Goal: Information Seeking & Learning: Learn about a topic

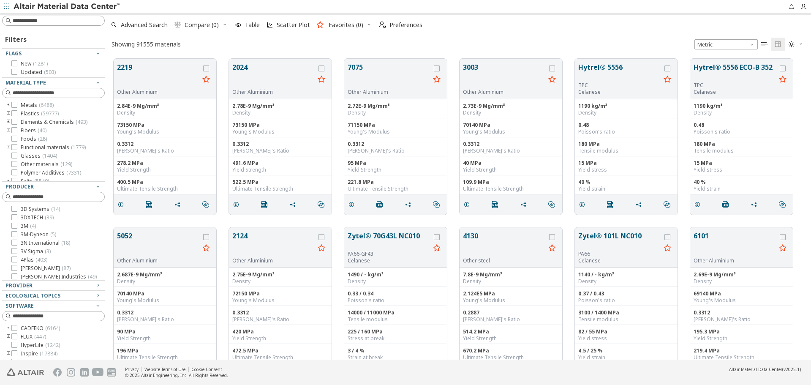
click at [50, 192] on div at bounding box center [53, 197] width 103 height 10
click at [49, 195] on input at bounding box center [54, 196] width 101 height 9
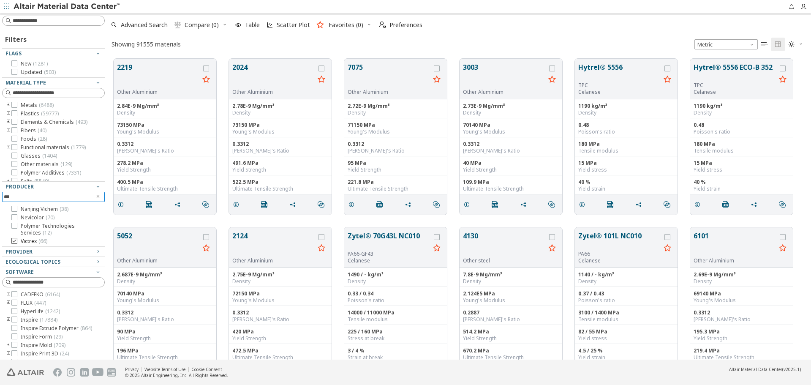
type input "***"
click at [44, 240] on span "( 66 )" at bounding box center [42, 241] width 9 height 7
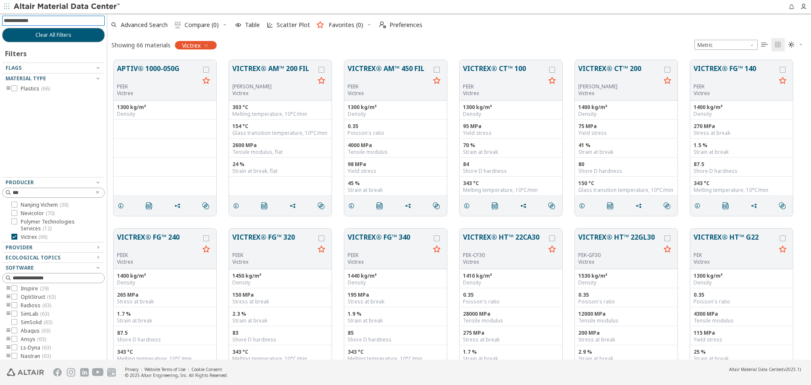
click at [76, 22] on input at bounding box center [54, 20] width 101 height 9
type input "*******"
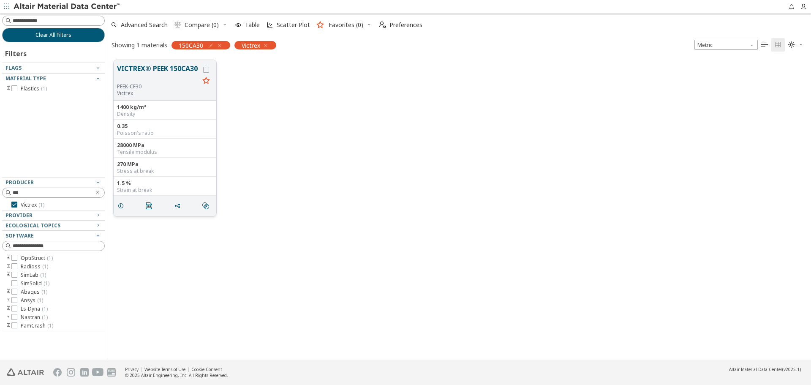
click at [171, 71] on button "VICTREX® PEEK 150CA30" at bounding box center [158, 73] width 82 height 20
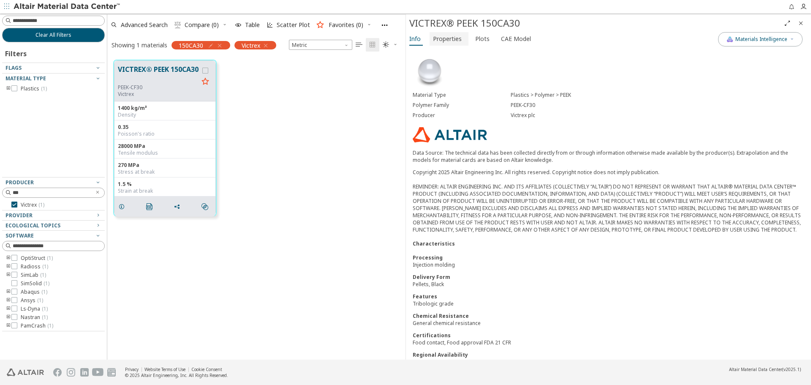
click at [461, 44] on button "Properties" at bounding box center [449, 39] width 39 height 14
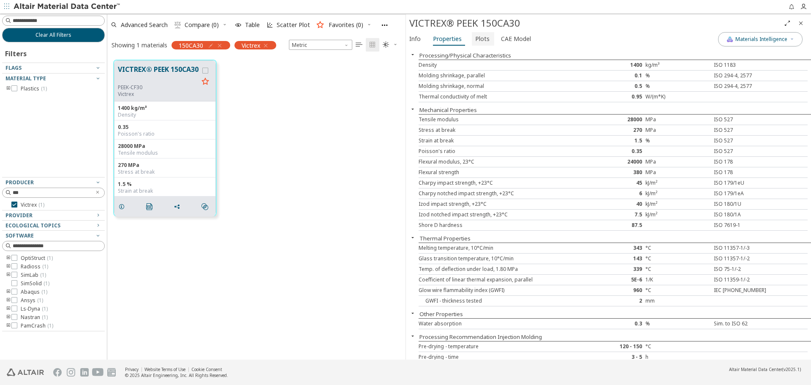
click at [472, 40] on button "Plots" at bounding box center [483, 39] width 22 height 14
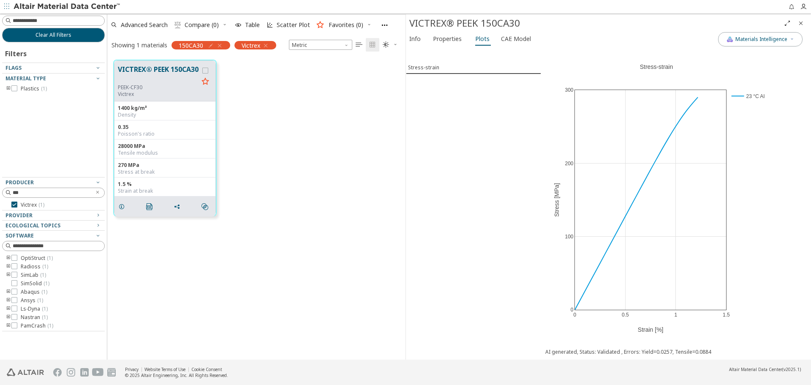
click at [802, 24] on icon "Close" at bounding box center [801, 23] width 7 height 7
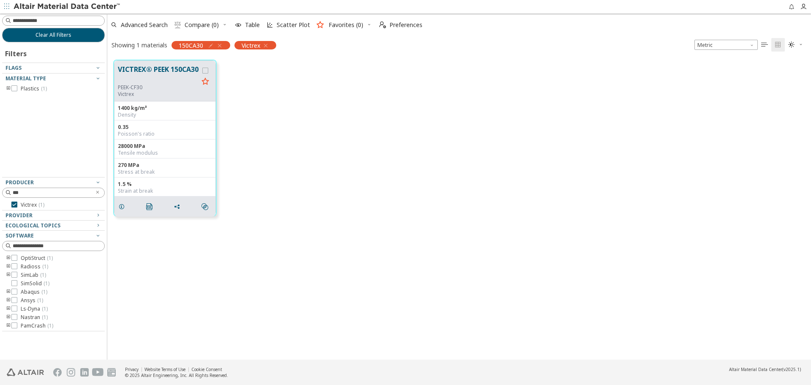
scroll to position [300, 698]
click at [143, 88] on div "PEEK-CF30" at bounding box center [158, 87] width 81 height 7
click at [146, 83] on button "VICTREX® PEEK 150CA30" at bounding box center [158, 74] width 81 height 20
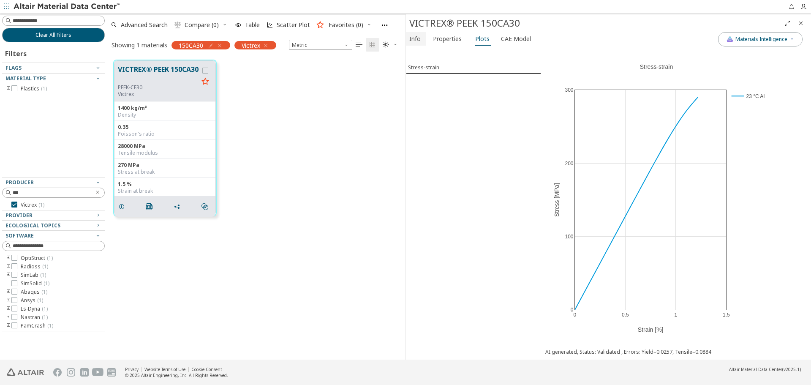
click at [413, 40] on span "Info" at bounding box center [415, 39] width 11 height 14
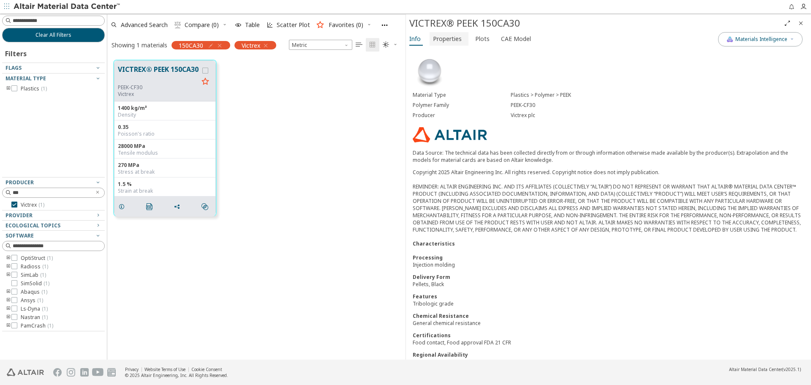
click at [435, 36] on span "Properties" at bounding box center [447, 39] width 29 height 14
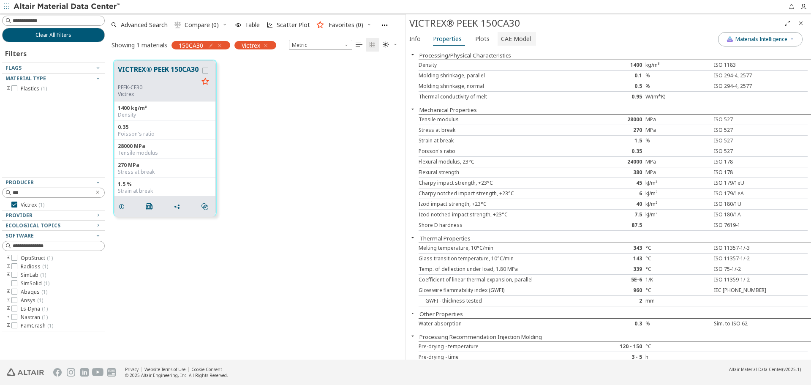
click at [505, 33] on span "CAE Model" at bounding box center [516, 39] width 30 height 14
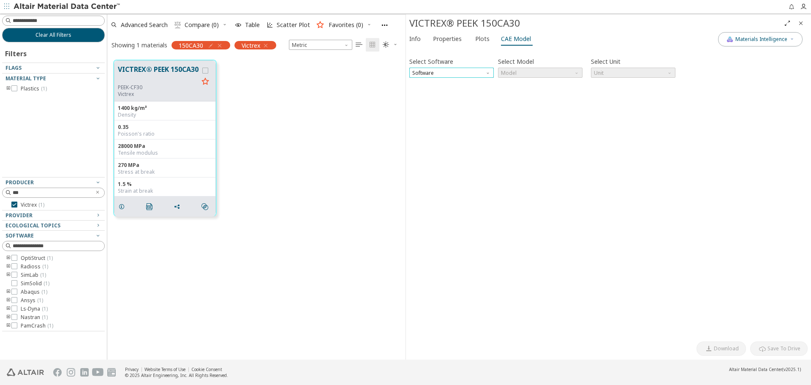
click at [465, 68] on span "Software" at bounding box center [452, 73] width 85 height 10
click at [471, 71] on span "Software" at bounding box center [452, 73] width 85 height 10
click at [787, 41] on span "Materials Intelligence" at bounding box center [762, 39] width 52 height 7
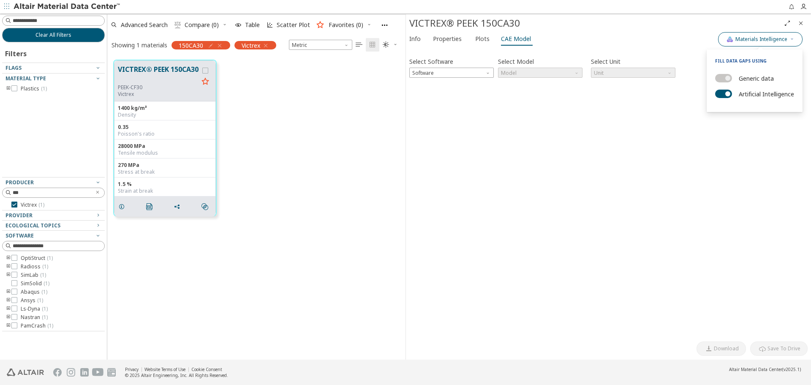
click at [787, 41] on span "Materials Intelligence" at bounding box center [762, 39] width 52 height 7
click at [449, 38] on span "Properties" at bounding box center [447, 39] width 29 height 14
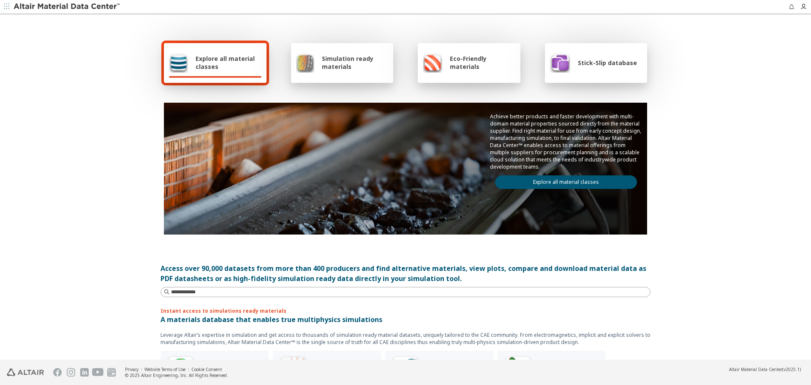
click at [581, 186] on link "Explore all material classes" at bounding box center [566, 182] width 142 height 14
drag, startPoint x: 0, startPoint y: 0, endPoint x: 581, endPoint y: 186, distance: 609.8
click at [581, 186] on div "Achieve better products and faster development with multi-domain material prope…" at bounding box center [406, 169] width 484 height 132
click at [581, 186] on link "Explore all material classes" at bounding box center [566, 182] width 142 height 14
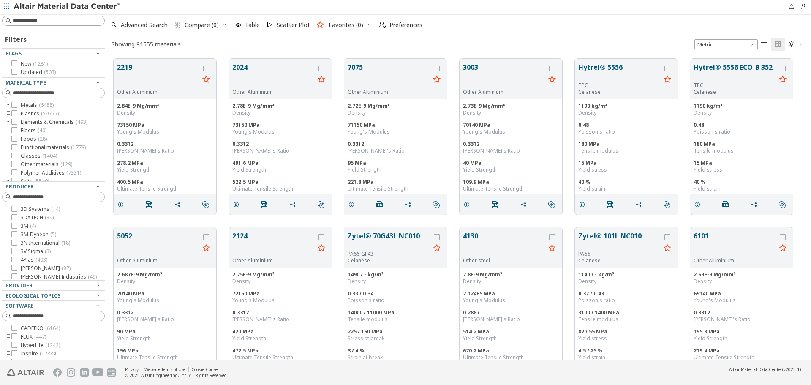
scroll to position [301, 698]
click at [71, 96] on input at bounding box center [59, 93] width 92 height 8
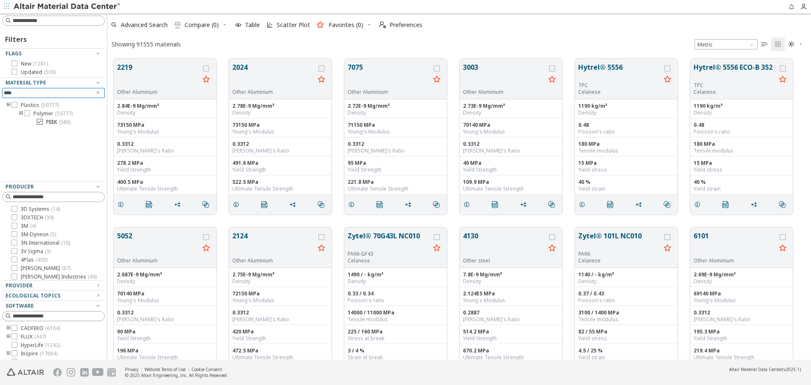
type input "****"
click at [61, 119] on span "( 586 )" at bounding box center [65, 121] width 12 height 7
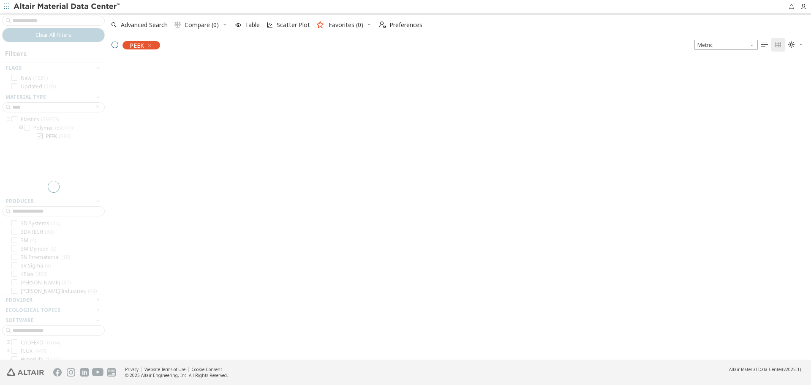
scroll to position [300, 698]
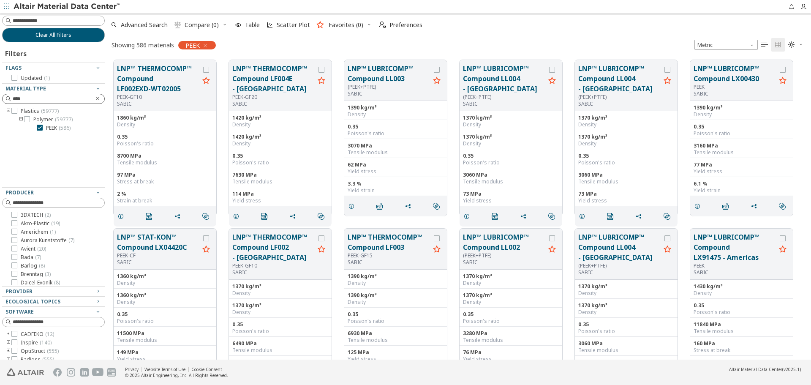
click at [95, 100] on icon "Clear text" at bounding box center [97, 98] width 5 height 5
click at [67, 97] on input at bounding box center [54, 98] width 101 height 9
click at [66, 98] on input at bounding box center [54, 98] width 101 height 9
click at [58, 20] on input at bounding box center [54, 20] width 101 height 9
type input "****"
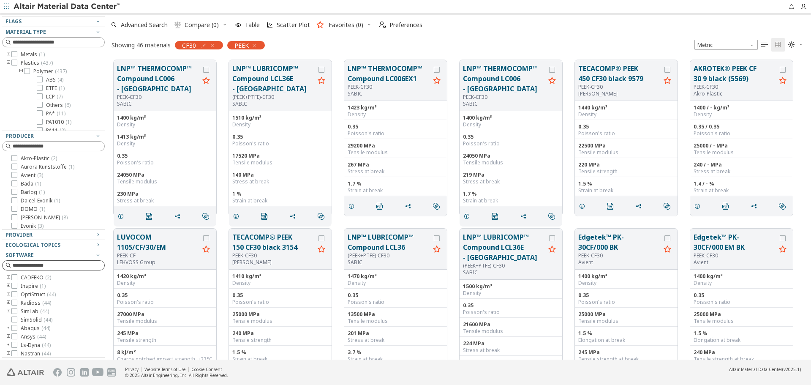
click at [73, 265] on input at bounding box center [59, 265] width 92 height 8
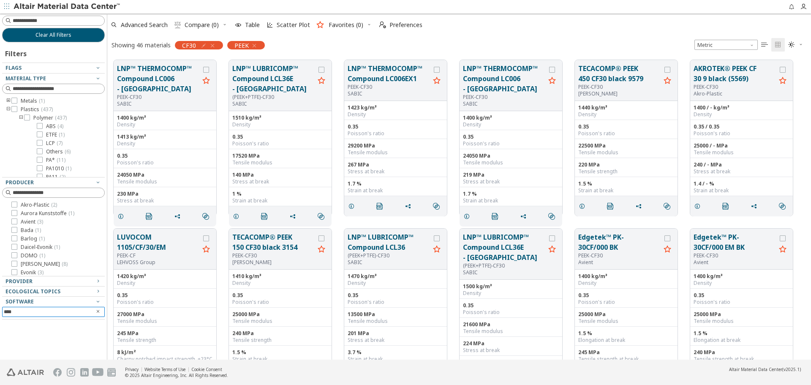
type input "****"
click at [100, 314] on icon "Clear text" at bounding box center [98, 312] width 5 height 7
click at [257, 45] on icon "button" at bounding box center [254, 45] width 7 height 7
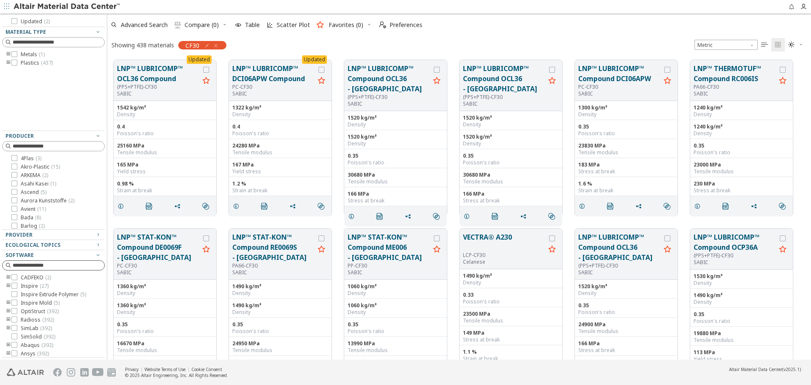
scroll to position [36, 0]
click at [69, 266] on input at bounding box center [54, 265] width 101 height 9
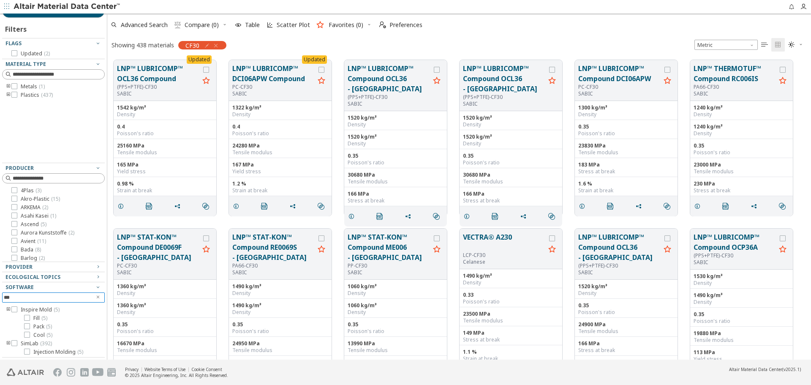
scroll to position [25, 0]
type input "****"
click at [54, 309] on span "( 5 )" at bounding box center [57, 309] width 6 height 7
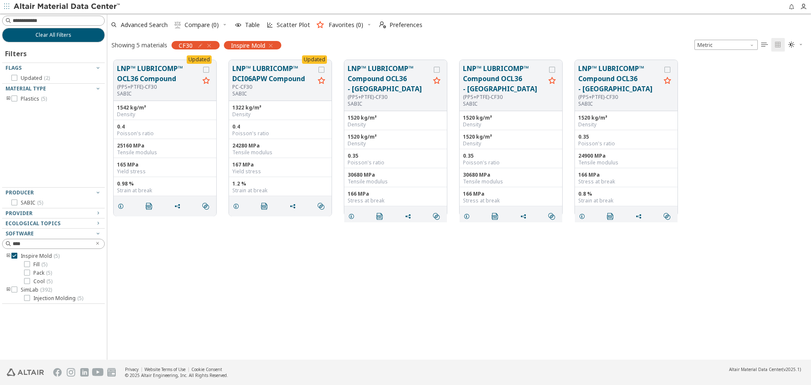
click at [223, 232] on div "Updated LNP™ LUBRICOMP™ OCL36 Compound (PPS+PTFE)-CF30 SABIC 1542 kg/m³ Density…" at bounding box center [459, 207] width 704 height 306
click at [138, 78] on button "LNP™ LUBRICOMP™ OCL36 Compound" at bounding box center [158, 73] width 82 height 20
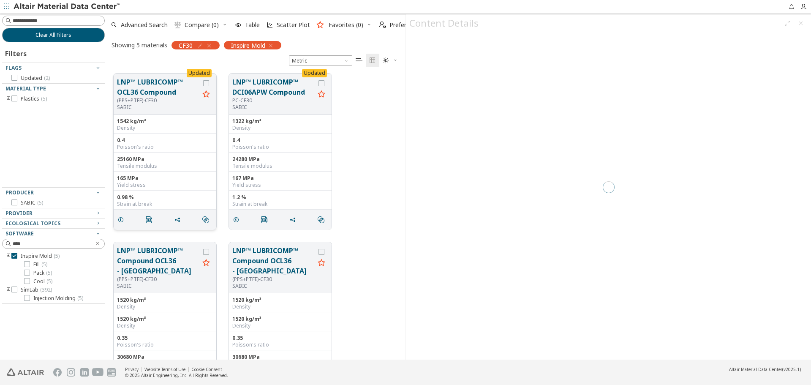
scroll to position [286, 292]
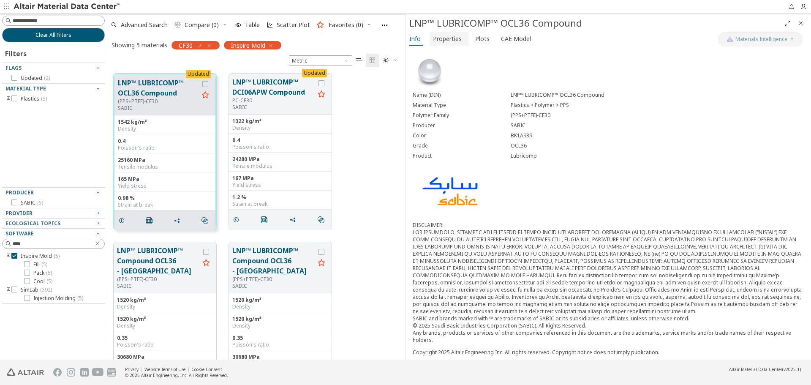
click at [454, 35] on span "Properties" at bounding box center [447, 39] width 29 height 14
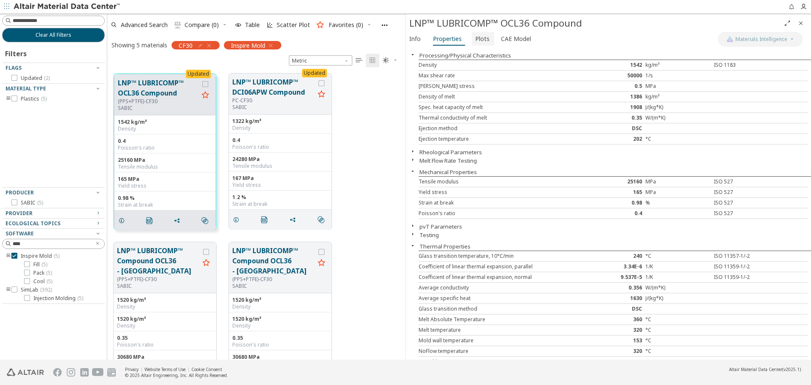
click at [475, 39] on span "Plots" at bounding box center [482, 39] width 14 height 14
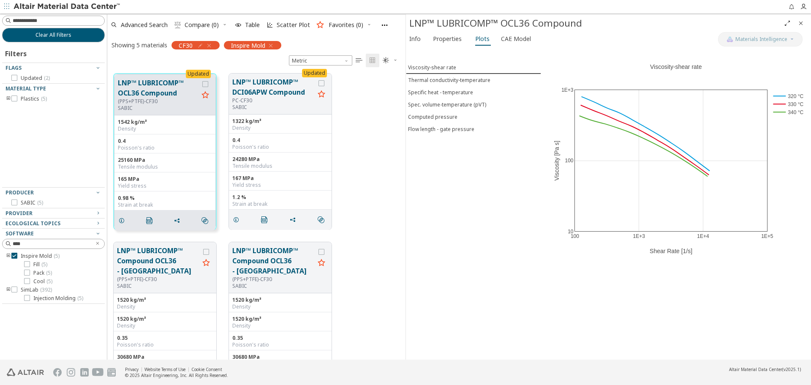
click at [802, 22] on icon "Close" at bounding box center [801, 23] width 7 height 7
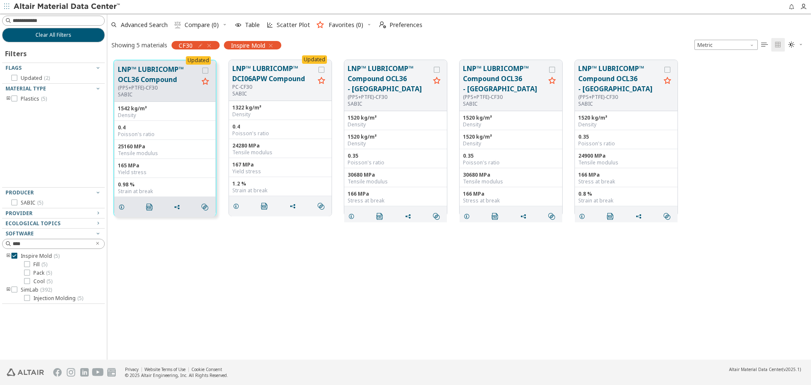
scroll to position [300, 698]
click at [720, 88] on div "Updated LNP™ LUBRICOMP™ OCL36 Compound (PPS+PTFE)-CF30 SABIC 1542 kg/m³ Density…" at bounding box center [459, 138] width 704 height 169
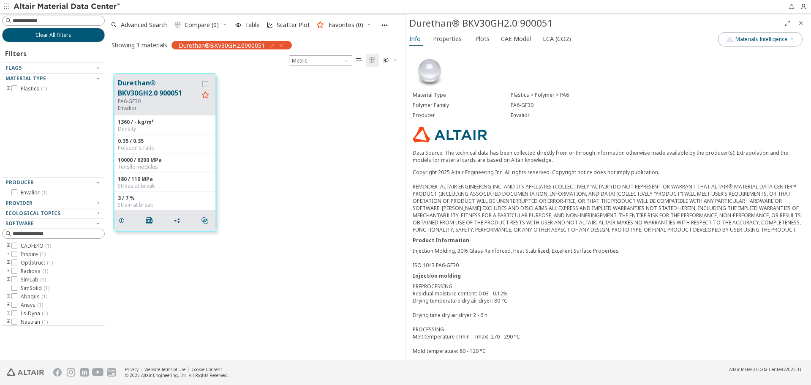
scroll to position [7, 7]
click at [798, 21] on icon "Close" at bounding box center [801, 23] width 7 height 7
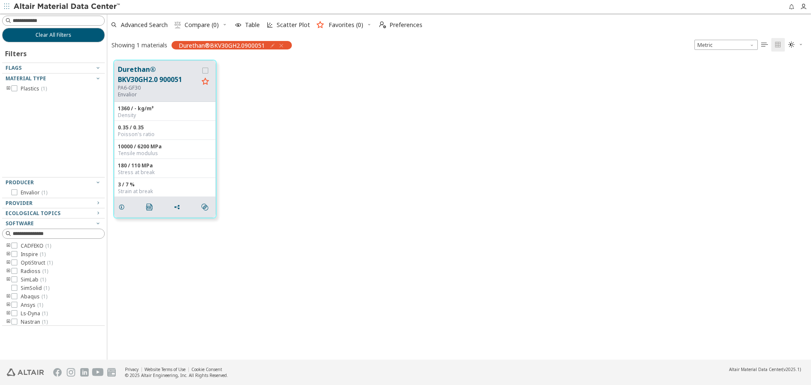
click at [639, 151] on div "Durethan® BKV30GH2.0 900051 PA6-GF30 Envalior 1360 / - kg/m³ Density 0.35 / 0.3…" at bounding box center [459, 139] width 704 height 171
